Goal: Information Seeking & Learning: Find specific fact

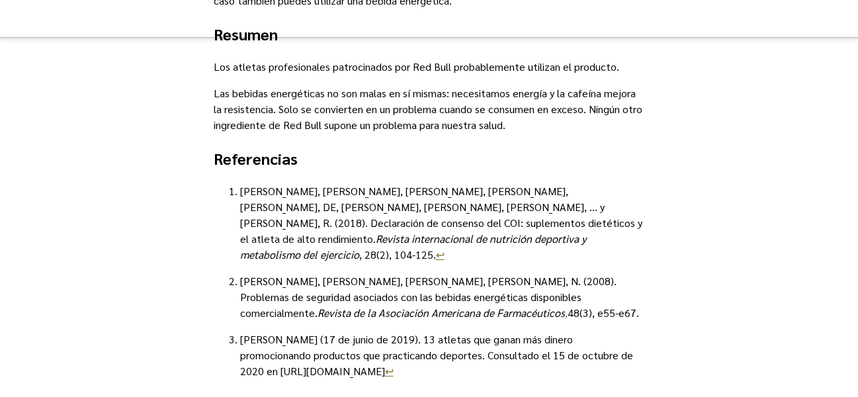
scroll to position [2992, 0]
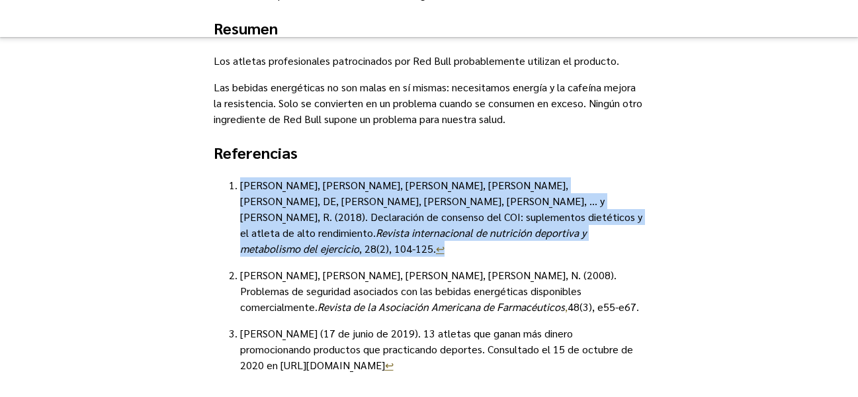
drag, startPoint x: 241, startPoint y: 170, endPoint x: 379, endPoint y: 220, distance: 146.4
click at [379, 220] on p "[PERSON_NAME], [PERSON_NAME], [PERSON_NAME], [PERSON_NAME], [PERSON_NAME], DE, …" at bounding box center [442, 216] width 405 height 79
copy p "[PERSON_NAME], [PERSON_NAME], [PERSON_NAME], [PERSON_NAME], [PERSON_NAME], DE, …"
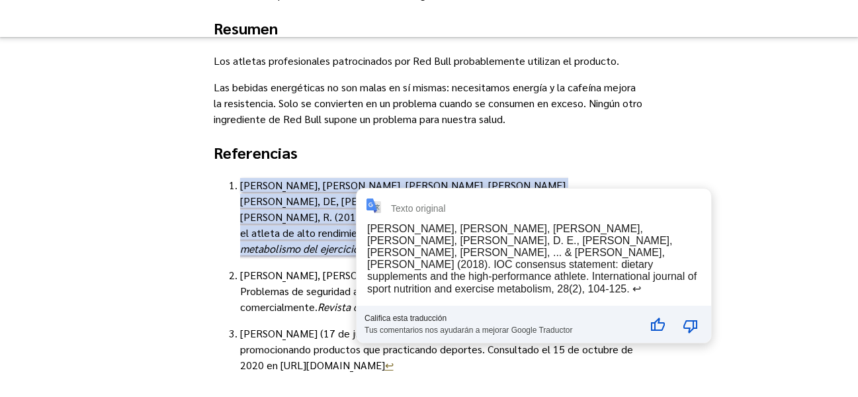
click at [432, 239] on div "[PERSON_NAME], [PERSON_NAME], [PERSON_NAME], [PERSON_NAME], [PERSON_NAME], D. E…" at bounding box center [531, 258] width 329 height 71
click at [452, 247] on div "[PERSON_NAME], [PERSON_NAME], [PERSON_NAME], [PERSON_NAME], [PERSON_NAME], D. E…" at bounding box center [531, 258] width 329 height 71
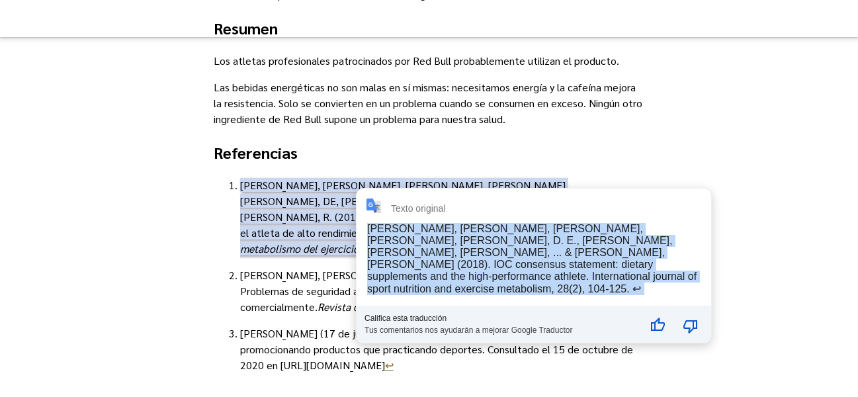
click at [452, 247] on div "[PERSON_NAME], [PERSON_NAME], [PERSON_NAME], [PERSON_NAME], [PERSON_NAME], D. E…" at bounding box center [531, 258] width 329 height 71
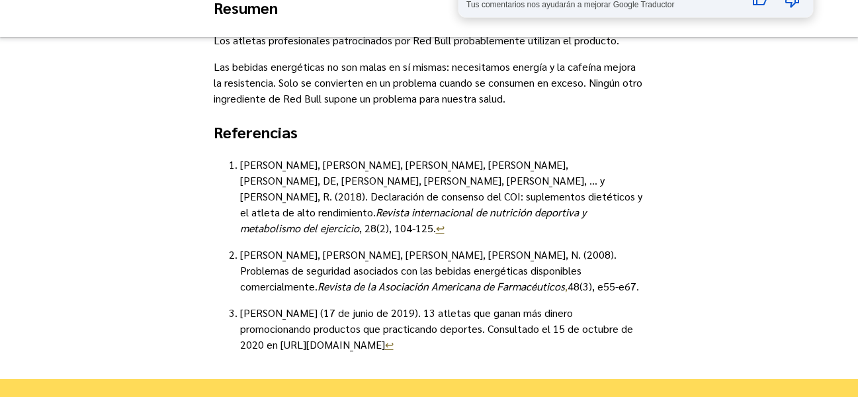
scroll to position [3013, 0]
click at [362, 202] on p "[PERSON_NAME], [PERSON_NAME], [PERSON_NAME], [PERSON_NAME], [PERSON_NAME], DE, …" at bounding box center [442, 195] width 405 height 79
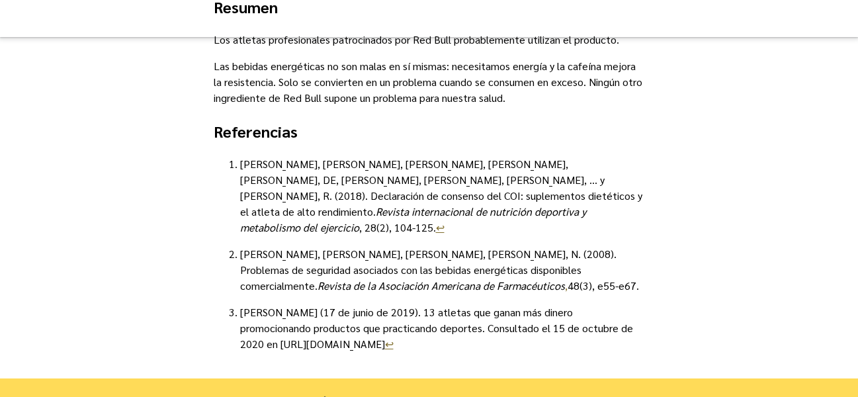
click at [436, 220] on font "↩︎" at bounding box center [440, 227] width 9 height 14
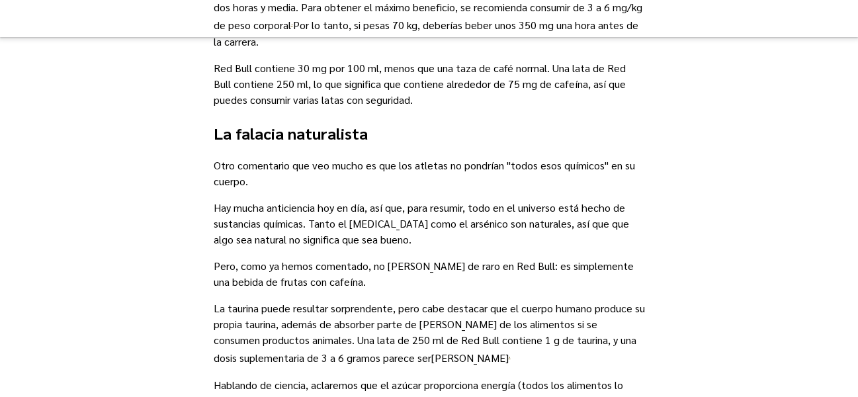
click at [363, 198] on body "Resiliente Menú Coaching Cursos Recursos Blog Sobre nosotros Blog » ¿Los deport…" at bounding box center [429, 341] width 858 height 3577
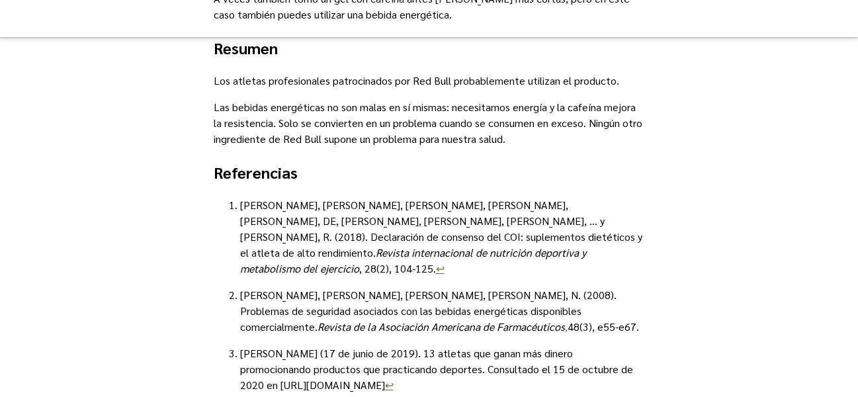
scroll to position [3016, 0]
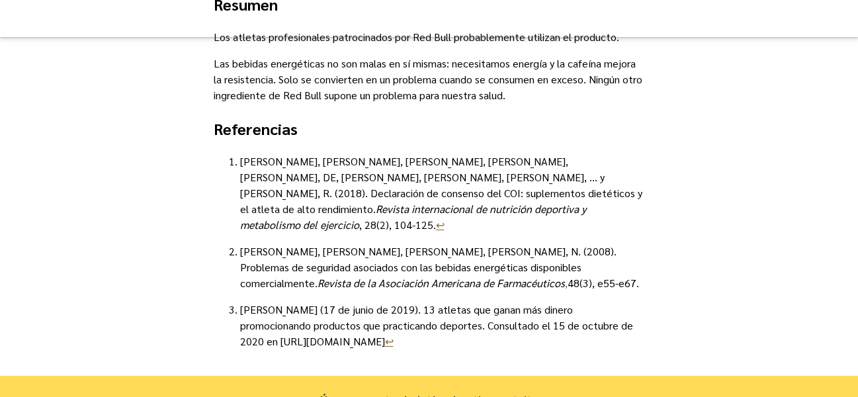
drag, startPoint x: 239, startPoint y: 145, endPoint x: 358, endPoint y: 196, distance: 128.8
click at [358, 196] on p "[PERSON_NAME], [PERSON_NAME], [PERSON_NAME], [PERSON_NAME], [PERSON_NAME], DE, …" at bounding box center [442, 192] width 405 height 79
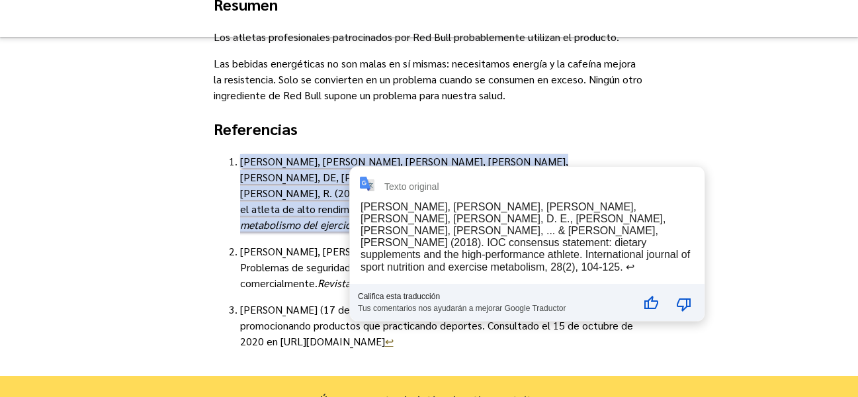
copy p "[PERSON_NAME], [PERSON_NAME], [PERSON_NAME], [PERSON_NAME], [PERSON_NAME], DE, …"
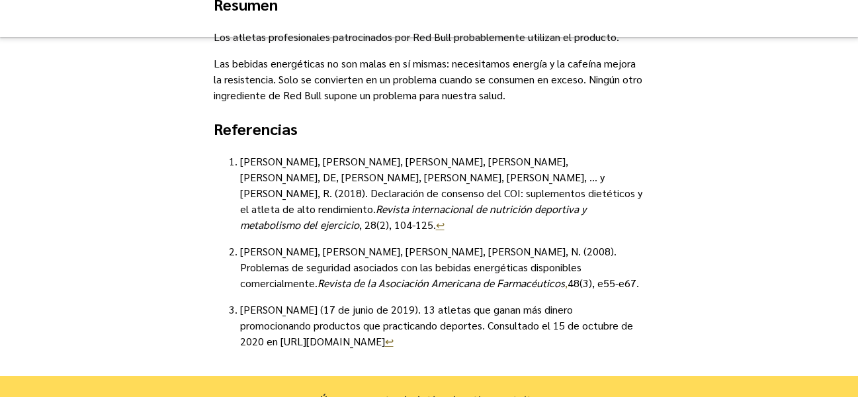
scroll to position [0, 0]
